Goal: Contribute content

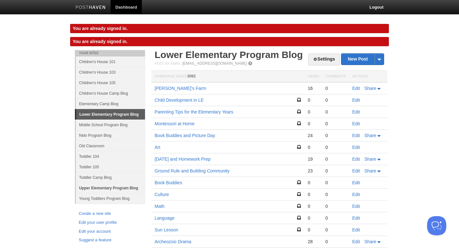
click at [110, 188] on link "Upper Elementary Program Blog" at bounding box center [110, 188] width 69 height 11
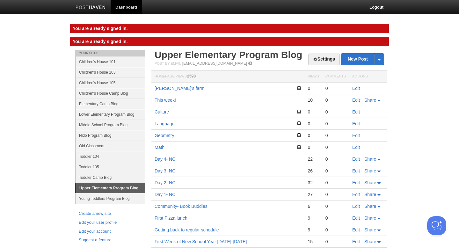
click at [355, 87] on link "Edit" at bounding box center [356, 88] width 8 height 5
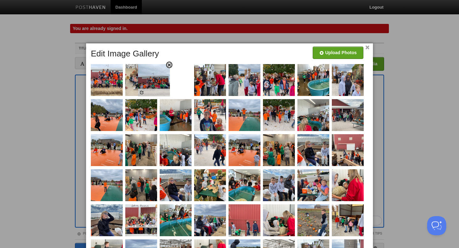
drag, startPoint x: 249, startPoint y: 84, endPoint x: 155, endPoint y: 83, distance: 93.6
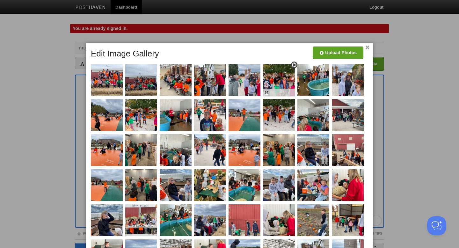
click at [283, 84] on img at bounding box center [279, 80] width 32 height 32
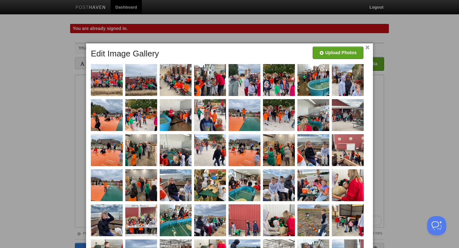
click at [369, 48] on div at bounding box center [230, 178] width 283 height 261
click at [366, 47] on link "×" at bounding box center [367, 48] width 4 height 4
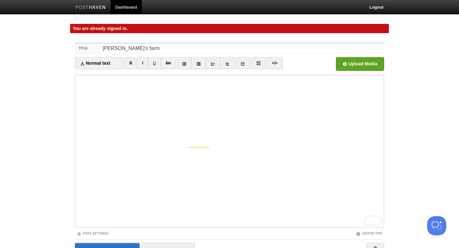
scroll to position [34, 0]
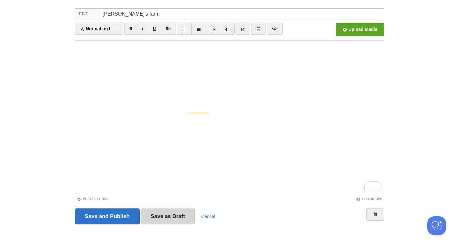
click at [161, 215] on input "Save as Draft" at bounding box center [168, 216] width 54 height 16
